Goal: Use online tool/utility: Utilize a website feature to perform a specific function

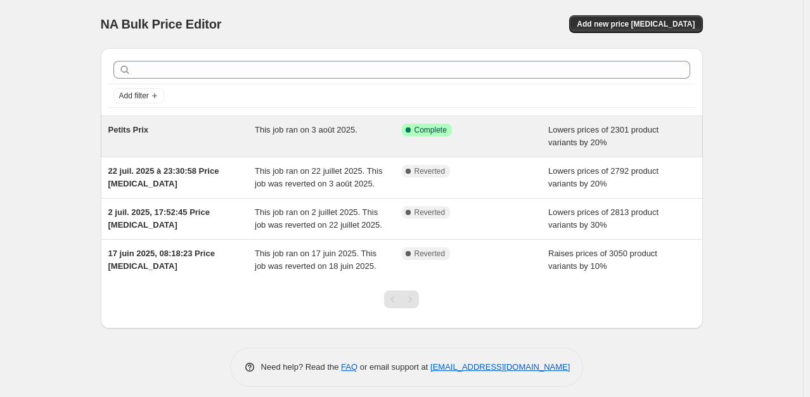
click at [267, 141] on div "This job ran on 3 août 2025." at bounding box center [328, 136] width 147 height 25
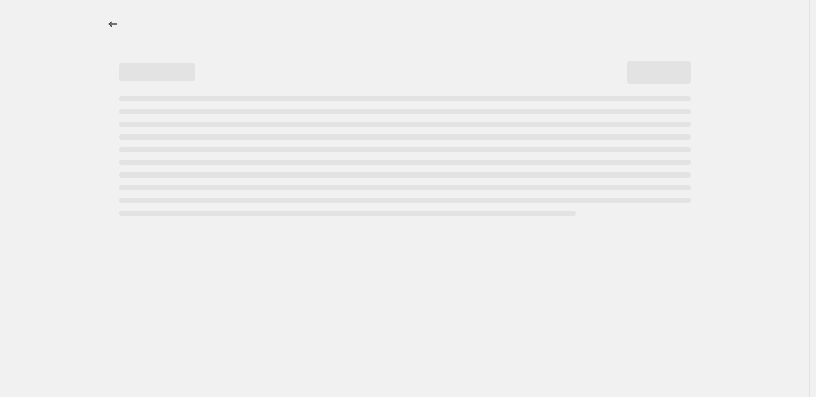
select select "percentage"
select select "collection"
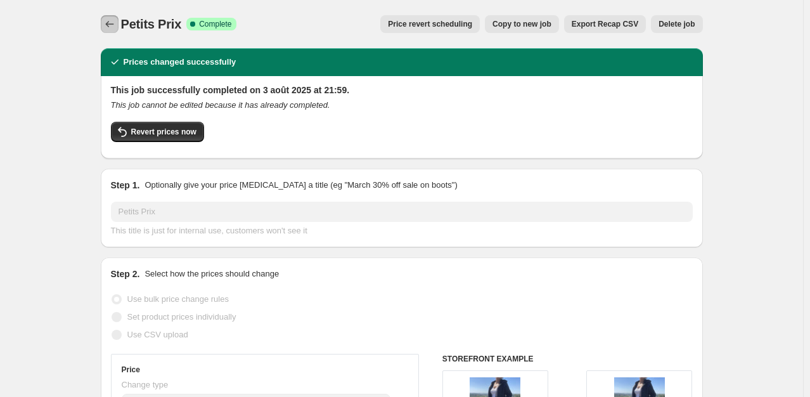
click at [112, 23] on icon "Price change jobs" at bounding box center [109, 24] width 13 height 13
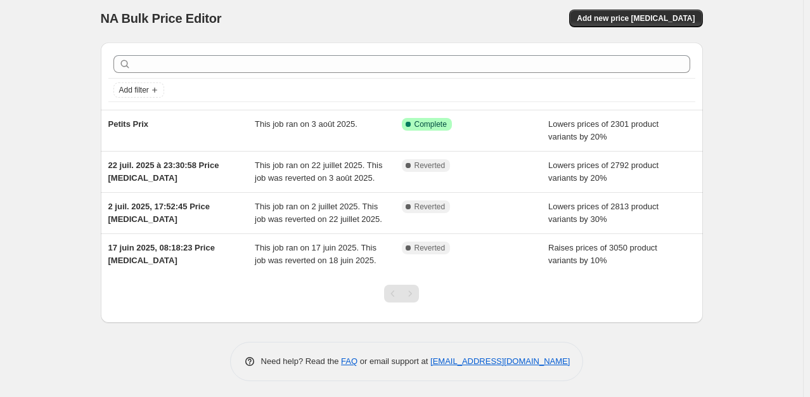
scroll to position [8, 0]
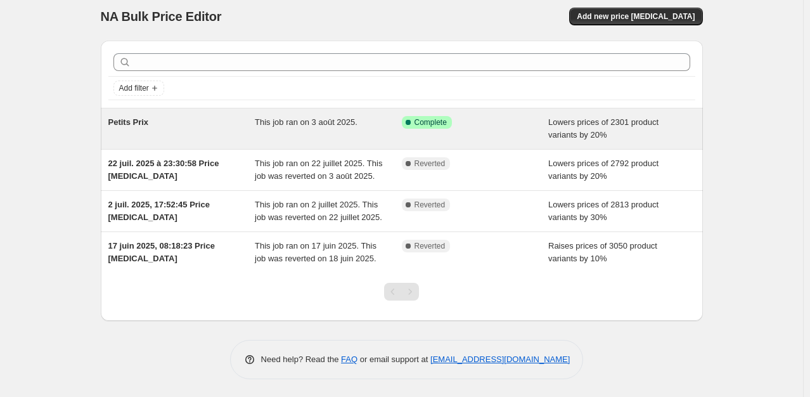
click at [240, 129] on div "Petits Prix" at bounding box center [181, 128] width 147 height 25
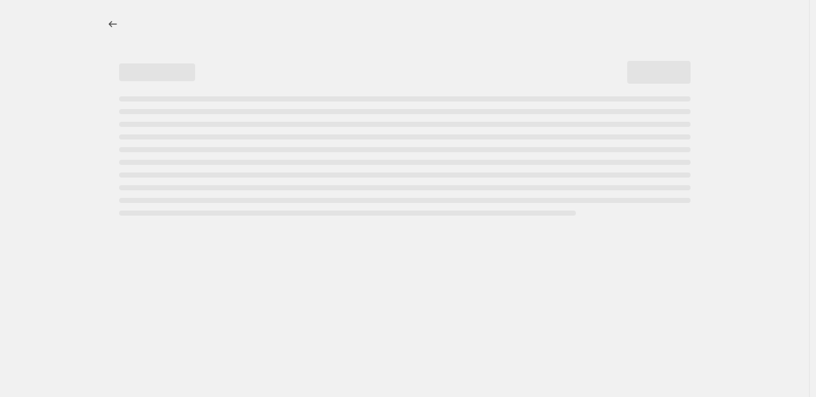
select select "percentage"
select select "collection"
